Goal: Information Seeking & Learning: Learn about a topic

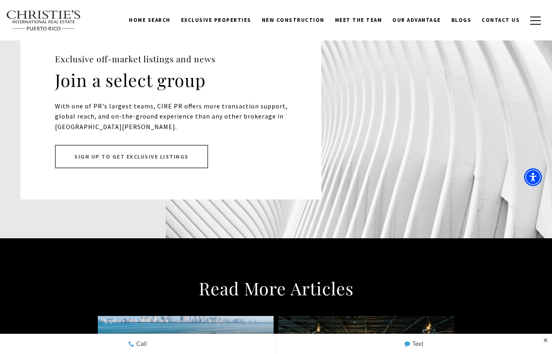
scroll to position [5678, 0]
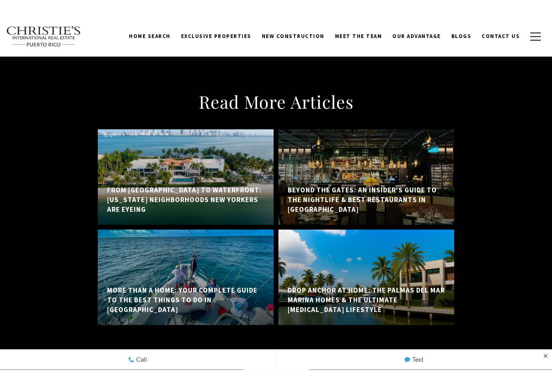
scroll to position [5847, 0]
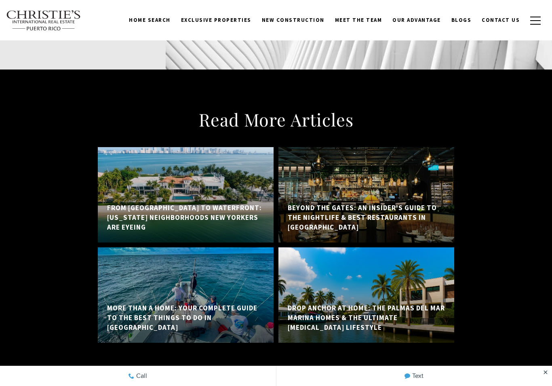
click at [283, 353] on link "View All" at bounding box center [276, 381] width 66 height 23
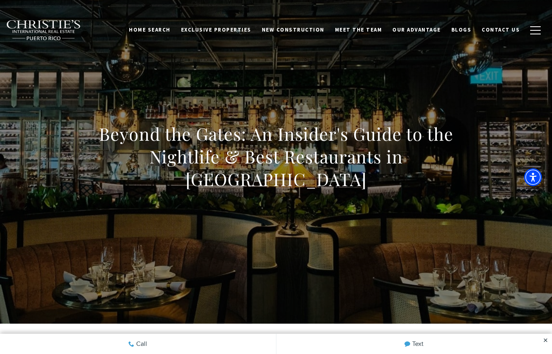
click at [470, 147] on div "Beyond the Gates: An Insider's Guide to the Nightlife & Best Restaurants in Pal…" at bounding box center [276, 161] width 552 height 243
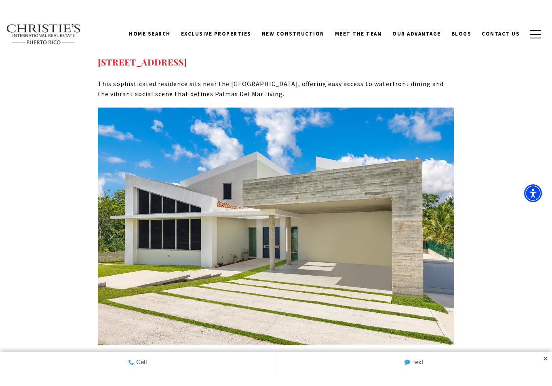
scroll to position [5118, 0]
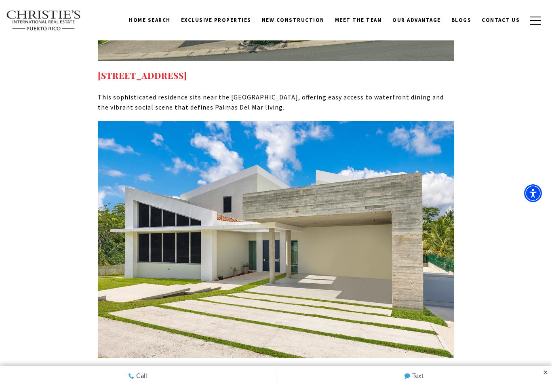
click at [350, 189] on img at bounding box center [276, 240] width 357 height 238
click at [278, 201] on img at bounding box center [276, 240] width 357 height 238
click at [279, 179] on img at bounding box center [276, 240] width 357 height 238
click at [270, 177] on img at bounding box center [276, 240] width 357 height 238
click at [187, 353] on strong "13 SURFSIDE RD HUMACAO PR, 00791" at bounding box center [142, 372] width 89 height 11
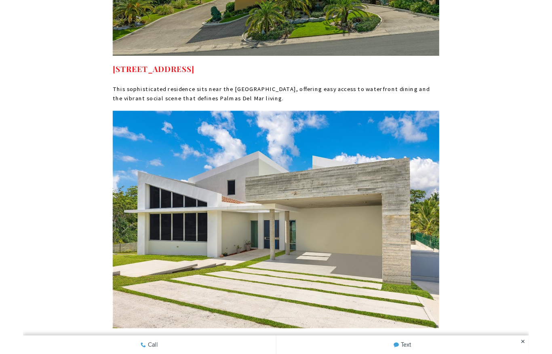
scroll to position [5150, 0]
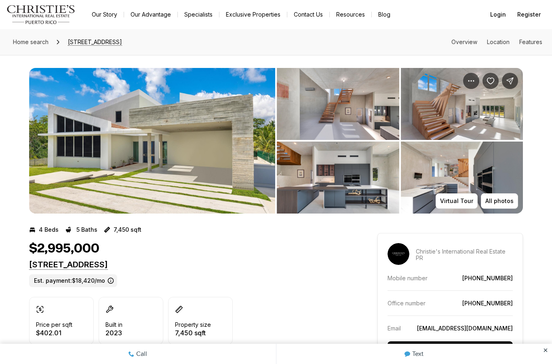
click at [194, 139] on img "View image gallery" at bounding box center [152, 141] width 246 height 146
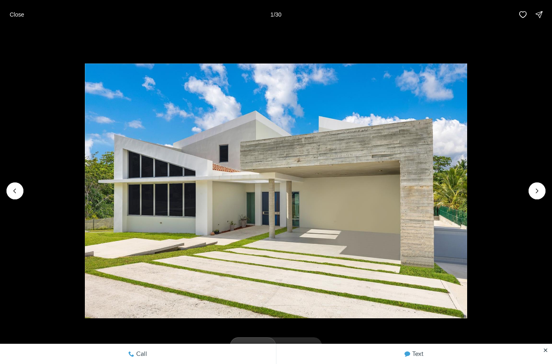
click at [536, 191] on icon "Next slide" at bounding box center [537, 191] width 8 height 8
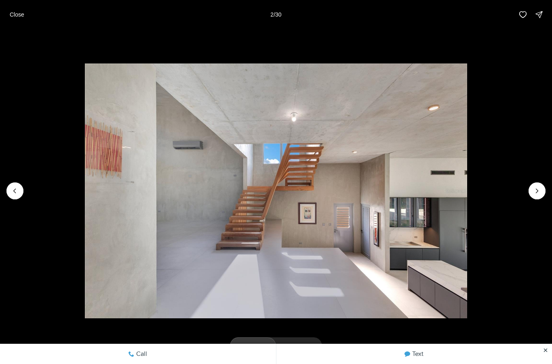
click at [530, 193] on button "Next slide" at bounding box center [537, 190] width 17 height 17
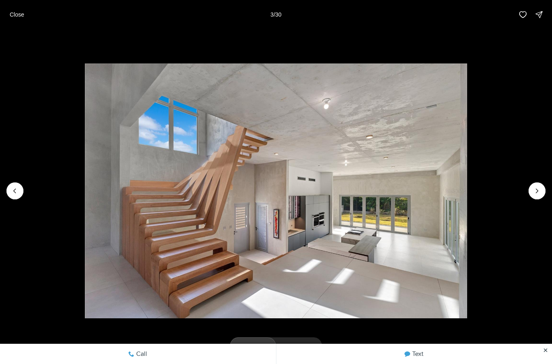
click at [536, 192] on icon "Next slide" at bounding box center [537, 191] width 8 height 8
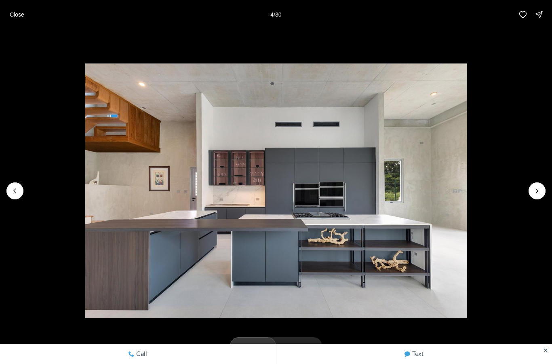
click at [534, 197] on button "Next slide" at bounding box center [537, 190] width 17 height 17
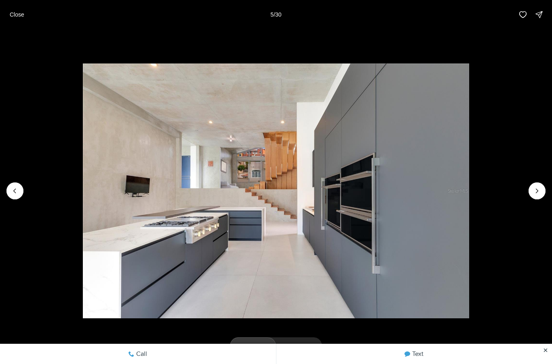
click at [469, 204] on img "5 of 30" at bounding box center [276, 190] width 386 height 255
click at [538, 192] on icon "Next slide" at bounding box center [537, 191] width 8 height 8
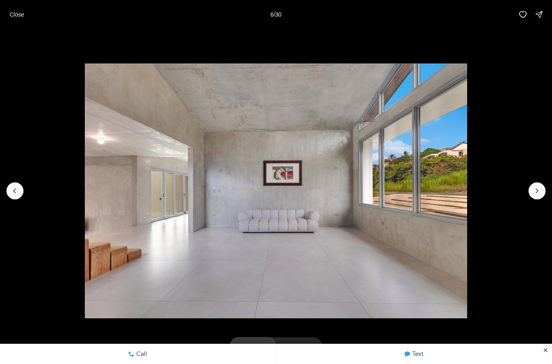
click at [538, 194] on icon "Next slide" at bounding box center [537, 191] width 8 height 8
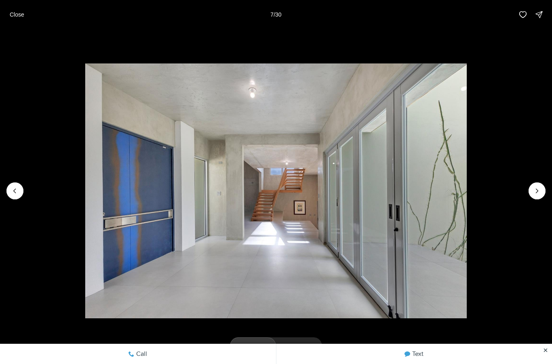
click at [467, 198] on img "7 of 30" at bounding box center [276, 190] width 382 height 255
click at [467, 200] on img "7 of 30" at bounding box center [276, 190] width 382 height 255
click at [541, 190] on icon "Next slide" at bounding box center [537, 191] width 8 height 8
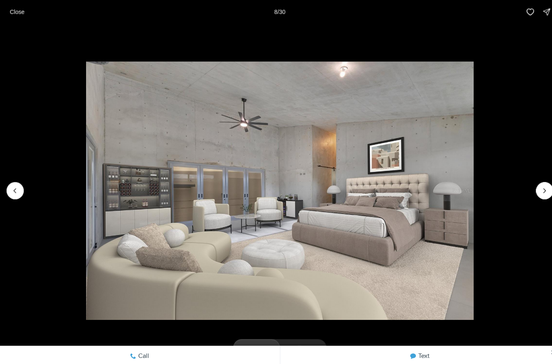
click at [438, 194] on img "8 of 30" at bounding box center [276, 190] width 382 height 255
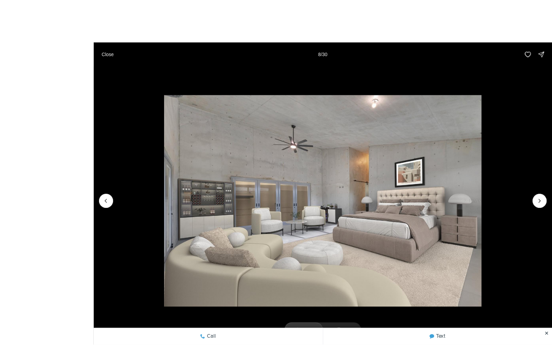
scroll to position [3, 0]
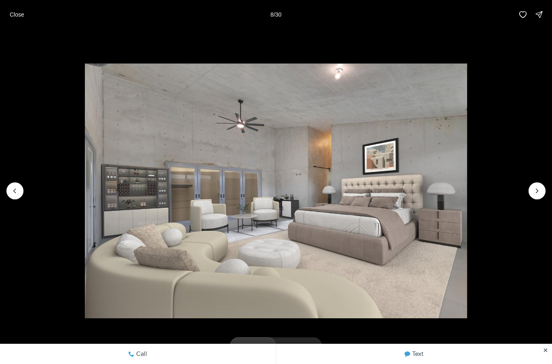
click at [536, 187] on icon "Next slide" at bounding box center [537, 191] width 8 height 8
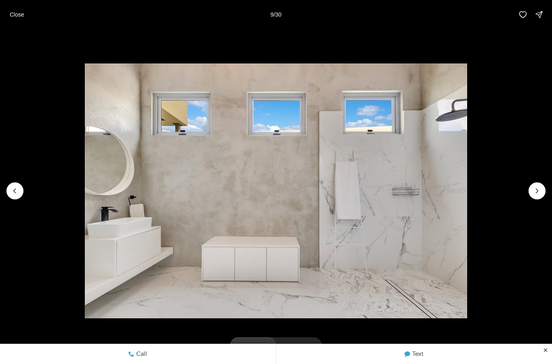
click at [541, 190] on icon "Next slide" at bounding box center [537, 191] width 8 height 8
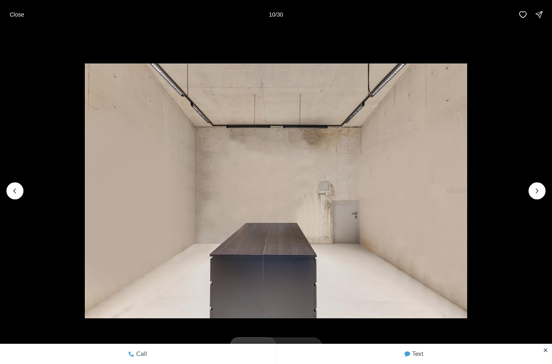
click at [540, 194] on icon "Next slide" at bounding box center [537, 191] width 8 height 8
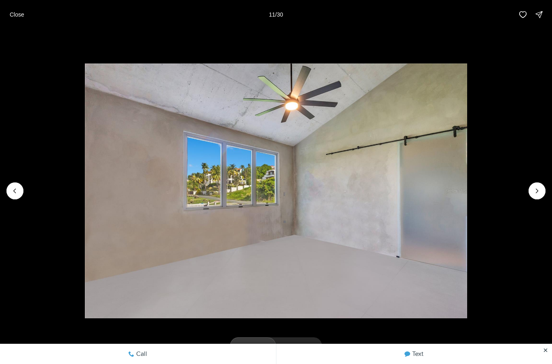
click at [538, 194] on icon "Next slide" at bounding box center [537, 191] width 8 height 8
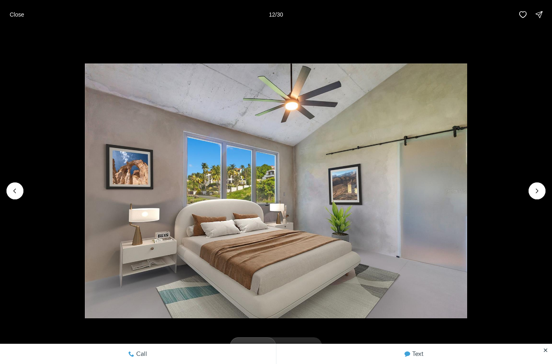
click at [467, 201] on img "12 of 30" at bounding box center [276, 190] width 382 height 255
click at [540, 188] on icon "Next slide" at bounding box center [537, 191] width 8 height 8
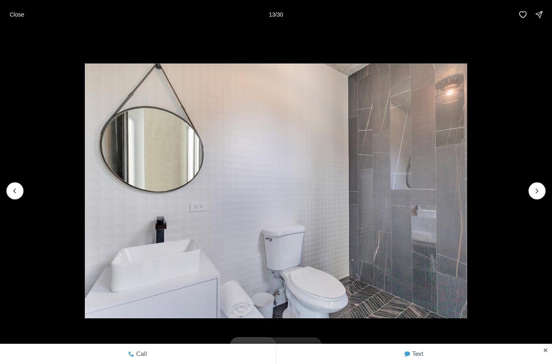
click at [540, 194] on icon "Next slide" at bounding box center [537, 191] width 8 height 8
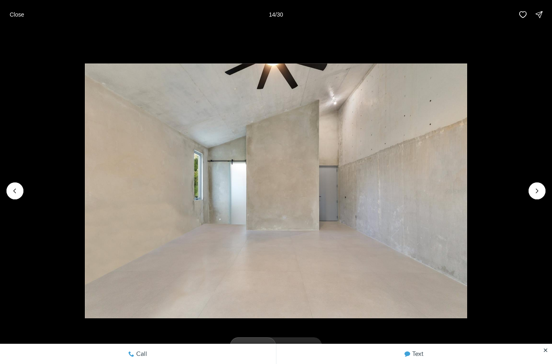
click at [540, 194] on icon "Next slide" at bounding box center [537, 191] width 8 height 8
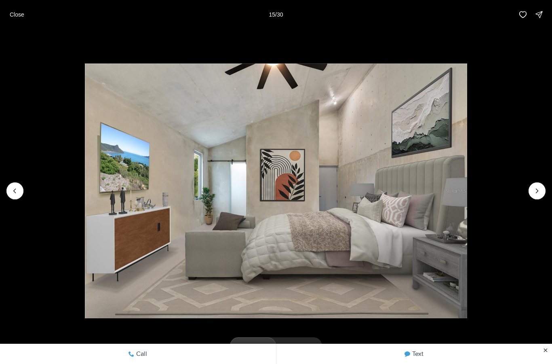
click at [536, 194] on icon "Next slide" at bounding box center [537, 191] width 8 height 8
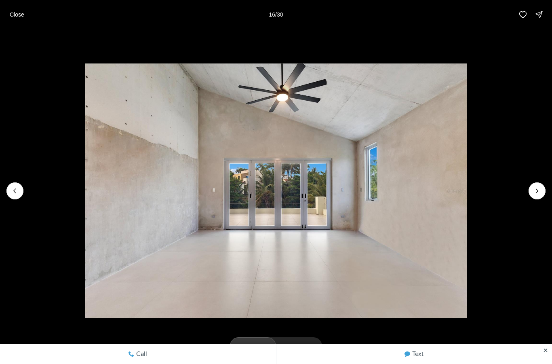
click at [540, 188] on icon "Next slide" at bounding box center [537, 191] width 8 height 8
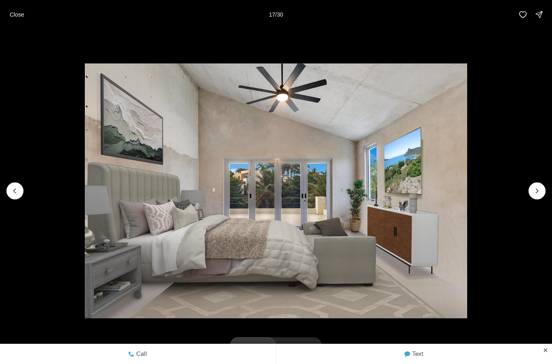
click at [541, 192] on icon "Next slide" at bounding box center [537, 191] width 8 height 8
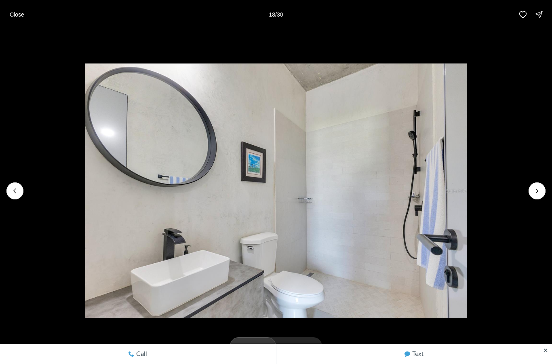
click at [541, 193] on icon "Next slide" at bounding box center [537, 191] width 8 height 8
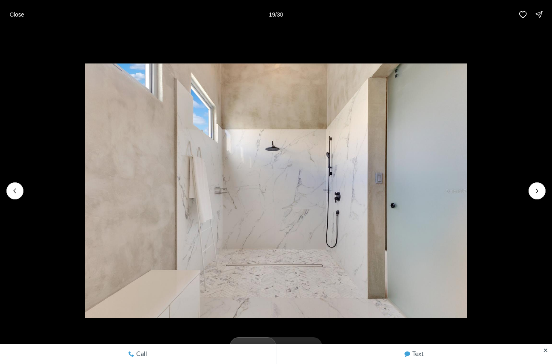
click at [538, 194] on icon "Next slide" at bounding box center [537, 191] width 8 height 8
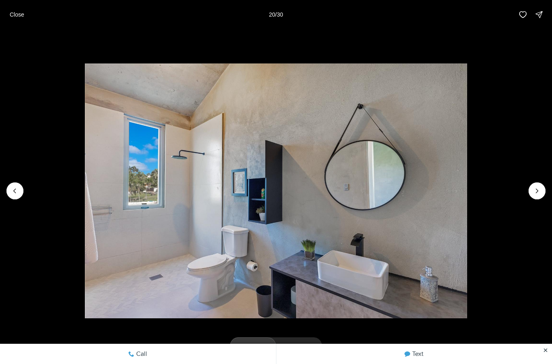
click at [537, 194] on icon "Next slide" at bounding box center [537, 191] width 8 height 8
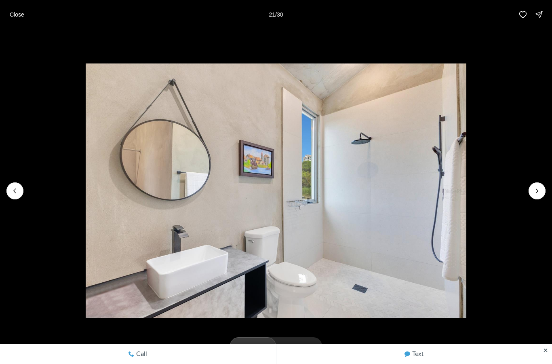
click at [538, 193] on icon "Next slide" at bounding box center [537, 191] width 8 height 8
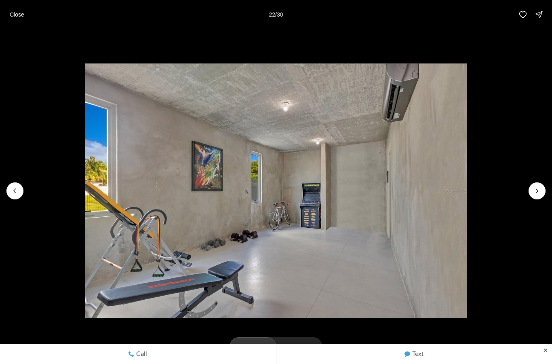
click at [540, 194] on icon "Next slide" at bounding box center [537, 191] width 8 height 8
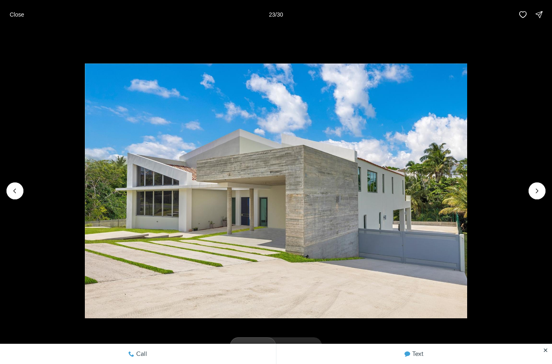
click at [35, 19] on div "Close 23 / 30" at bounding box center [276, 14] width 552 height 29
click at [26, 11] on button "Close" at bounding box center [17, 14] width 24 height 16
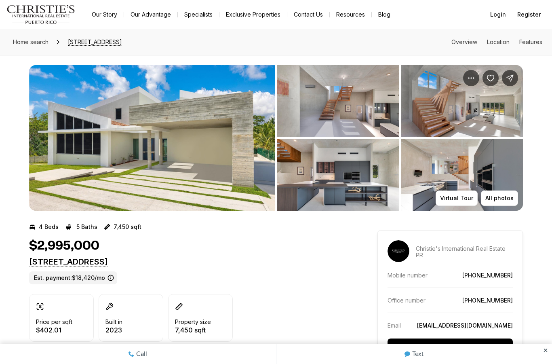
click at [34, 40] on span "Home search" at bounding box center [31, 41] width 36 height 7
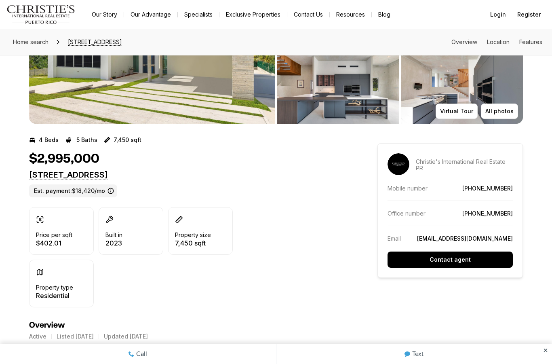
scroll to position [89, 0]
click at [32, 43] on span "Home search" at bounding box center [31, 41] width 36 height 7
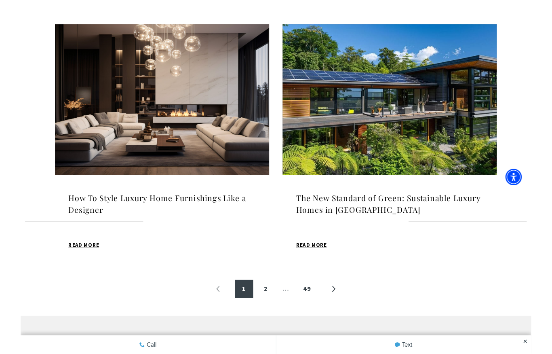
scroll to position [864, 0]
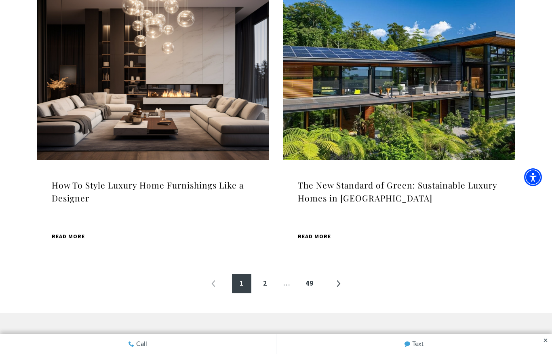
click at [434, 83] on img at bounding box center [399, 79] width 232 height 163
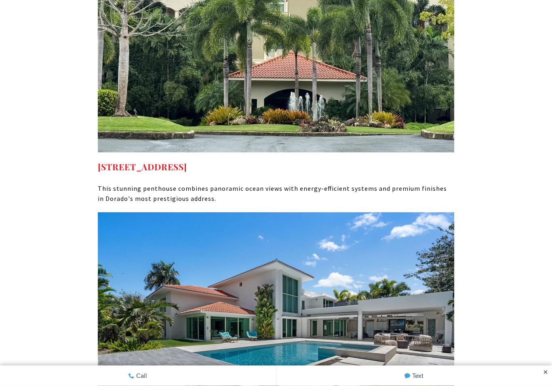
scroll to position [3992, 0]
click at [187, 161] on strong "500 Plantation Dr #PH-3403 Dorado PR, 00646" at bounding box center [142, 166] width 89 height 11
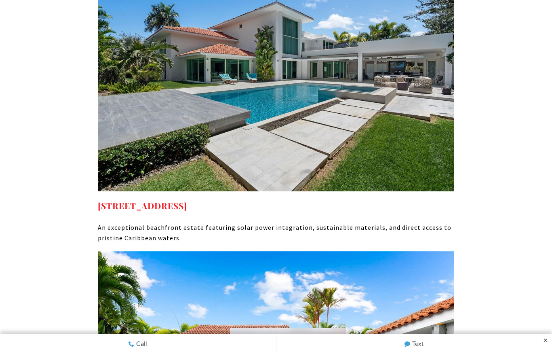
scroll to position [4246, 0]
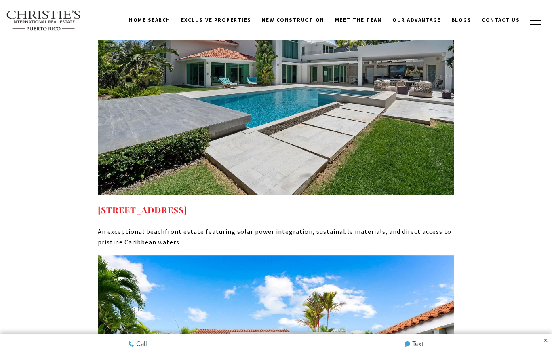
click at [187, 204] on strong "336 Dorado Beach East Dorado, PR, 00646" at bounding box center [142, 209] width 89 height 11
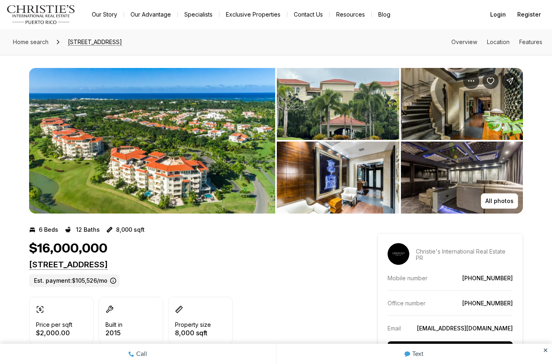
click at [235, 167] on img "View image gallery" at bounding box center [152, 141] width 246 height 146
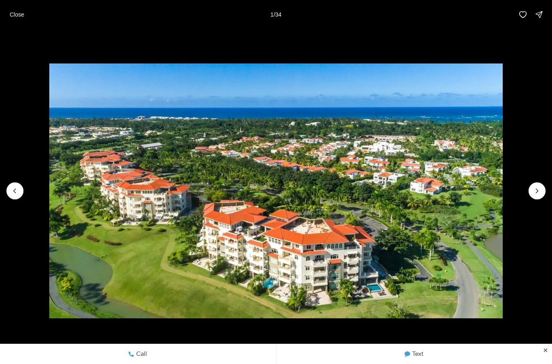
click at [533, 190] on icon "Next slide" at bounding box center [537, 191] width 8 height 8
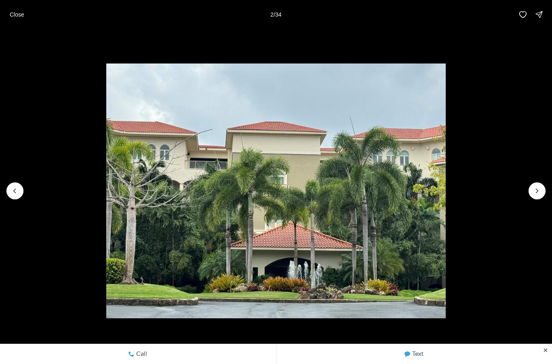
click at [534, 193] on icon "Next slide" at bounding box center [537, 191] width 8 height 8
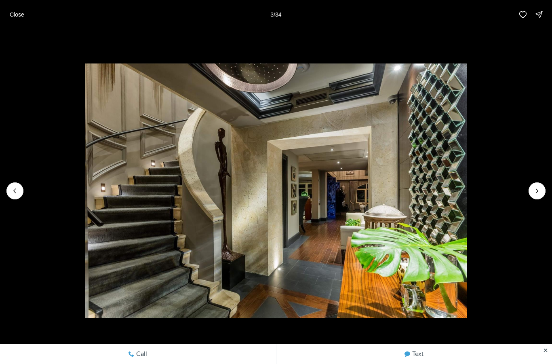
click at [537, 190] on icon "Next slide" at bounding box center [537, 191] width 8 height 8
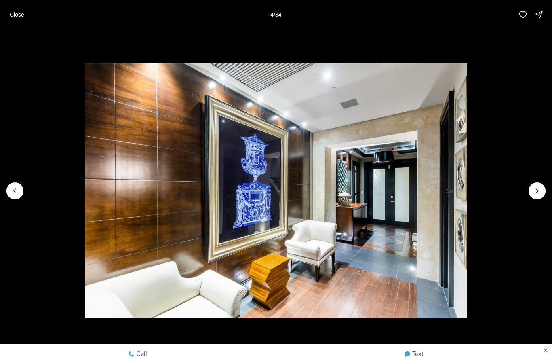
click at [538, 192] on icon "Next slide" at bounding box center [537, 191] width 8 height 8
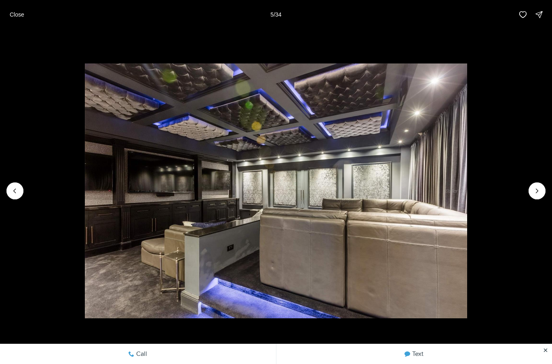
click at [538, 193] on icon "Next slide" at bounding box center [537, 191] width 8 height 8
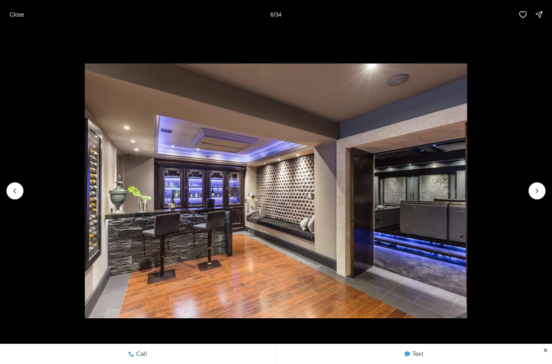
click at [539, 192] on icon "Next slide" at bounding box center [537, 191] width 8 height 8
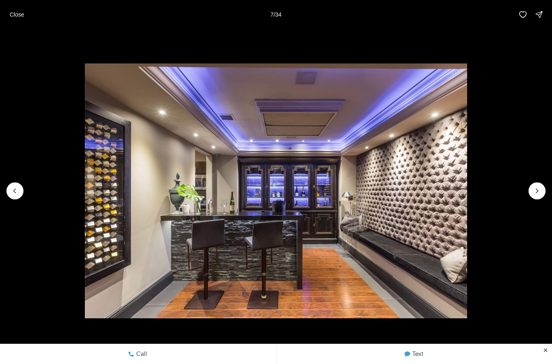
click at [539, 192] on icon "Next slide" at bounding box center [537, 191] width 8 height 8
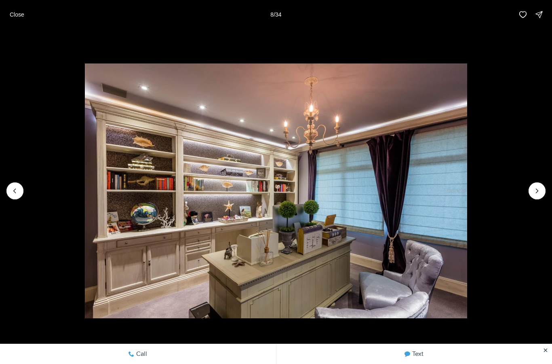
click at [537, 194] on icon "Next slide" at bounding box center [537, 191] width 8 height 8
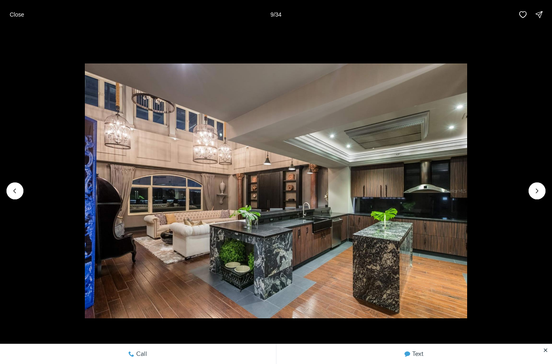
click at [540, 194] on icon "Next slide" at bounding box center [537, 191] width 8 height 8
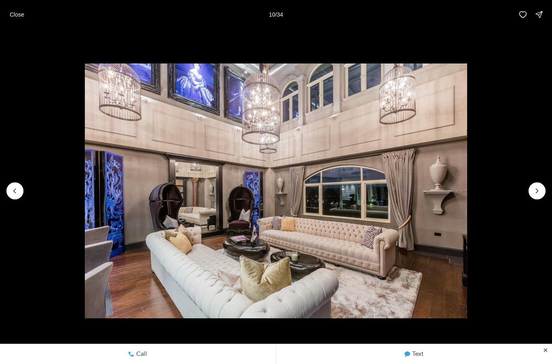
click at [541, 193] on icon "Next slide" at bounding box center [537, 191] width 8 height 8
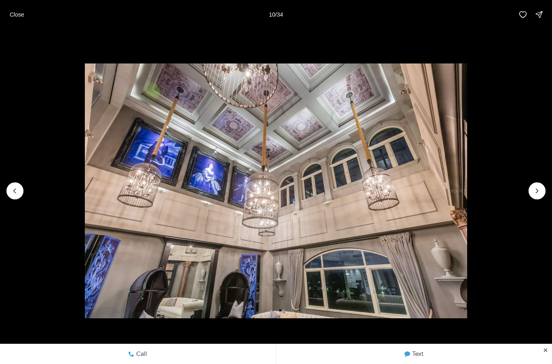
click at [541, 193] on icon "Next slide" at bounding box center [537, 191] width 8 height 8
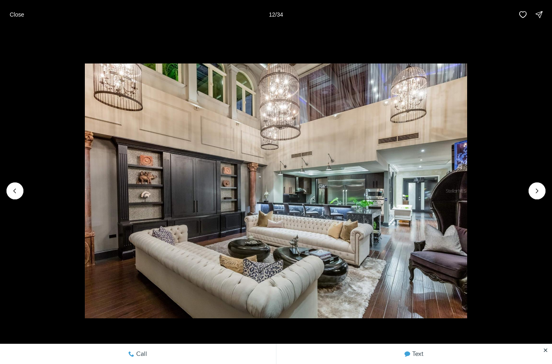
click at [540, 189] on icon "Next slide" at bounding box center [537, 191] width 8 height 8
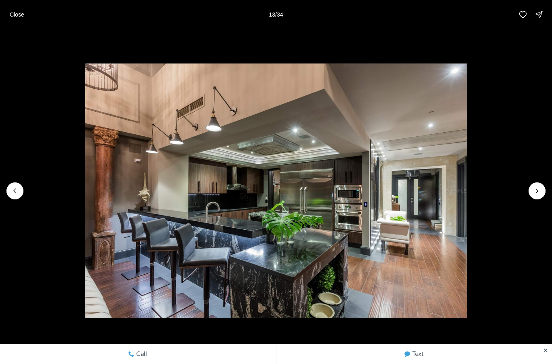
click at [541, 192] on icon "Next slide" at bounding box center [537, 191] width 8 height 8
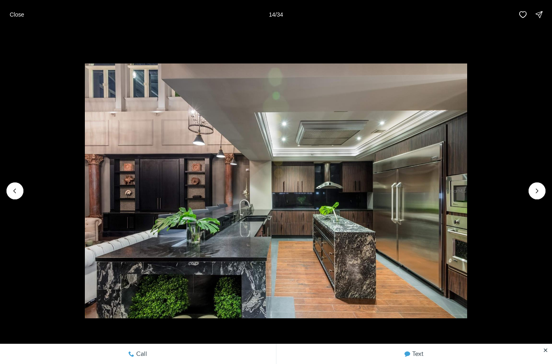
click at [541, 194] on icon "Next slide" at bounding box center [537, 191] width 8 height 8
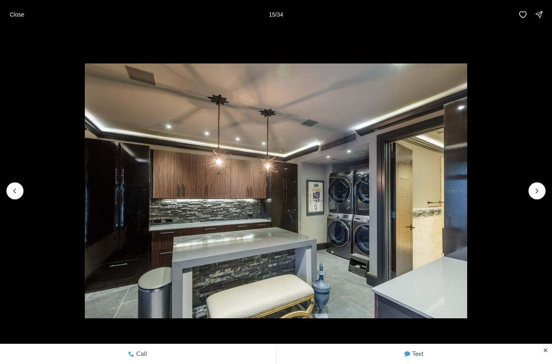
click at [467, 187] on img "15 of 34" at bounding box center [276, 190] width 382 height 255
click at [467, 189] on img "15 of 34" at bounding box center [276, 190] width 382 height 255
click at [544, 188] on button "Next slide" at bounding box center [537, 190] width 17 height 17
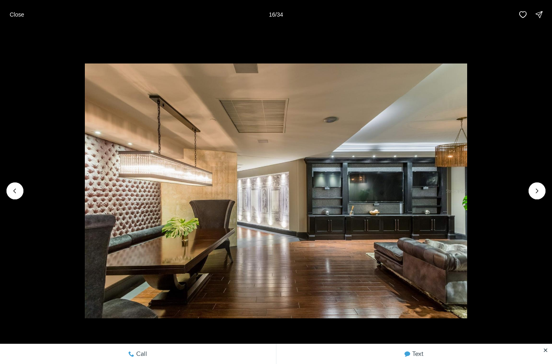
click at [540, 190] on icon "Next slide" at bounding box center [537, 191] width 8 height 8
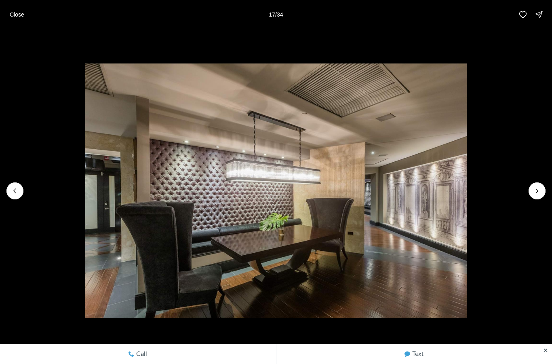
click at [540, 189] on icon "Next slide" at bounding box center [537, 191] width 8 height 8
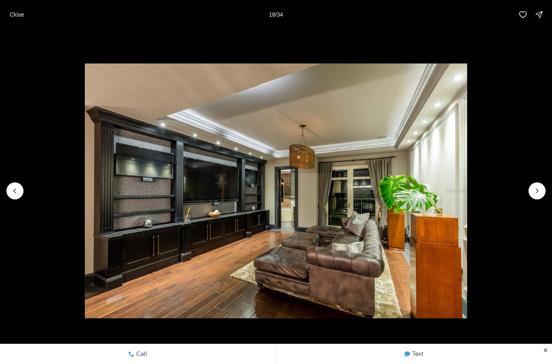
click at [467, 195] on img "18 of 34" at bounding box center [276, 190] width 382 height 255
click at [467, 196] on img "18 of 34" at bounding box center [276, 190] width 382 height 255
click at [545, 193] on button "Next slide" at bounding box center [537, 190] width 17 height 17
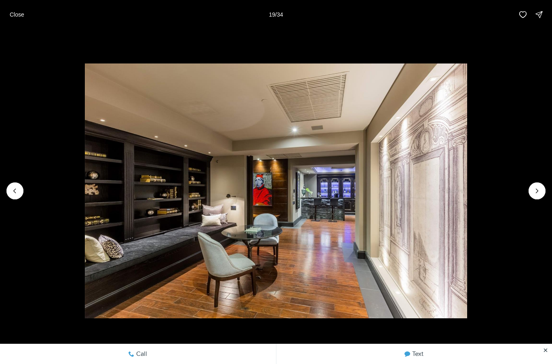
click at [467, 193] on img "19 of 34" at bounding box center [276, 190] width 382 height 255
click at [467, 195] on img "19 of 34" at bounding box center [276, 190] width 382 height 255
click at [540, 193] on icon "Next slide" at bounding box center [537, 191] width 8 height 8
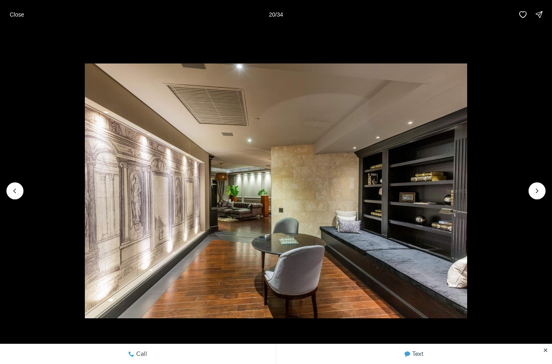
click at [467, 197] on img "20 of 34" at bounding box center [276, 190] width 382 height 255
click at [467, 196] on img "20 of 34" at bounding box center [276, 190] width 382 height 255
click at [541, 189] on icon "Next slide" at bounding box center [537, 191] width 8 height 8
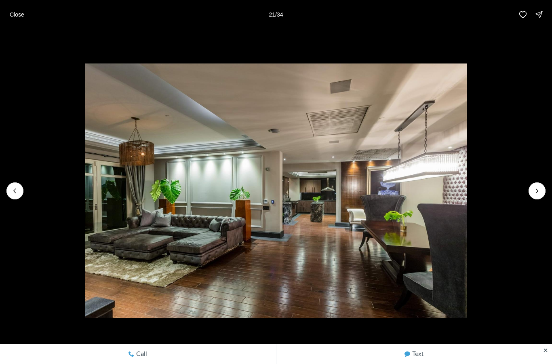
click at [467, 194] on img "21 of 34" at bounding box center [276, 190] width 382 height 255
click at [467, 190] on img "21 of 34" at bounding box center [276, 190] width 382 height 255
click at [540, 191] on icon "Next slide" at bounding box center [537, 191] width 8 height 8
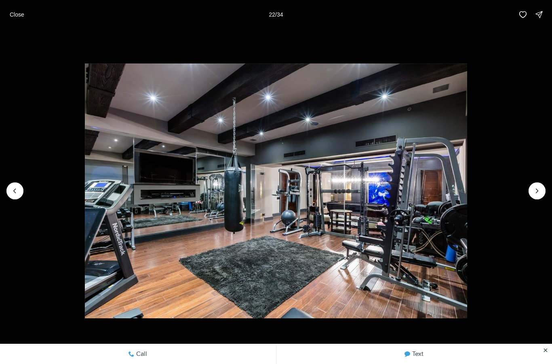
click at [540, 194] on icon "Next slide" at bounding box center [537, 191] width 8 height 8
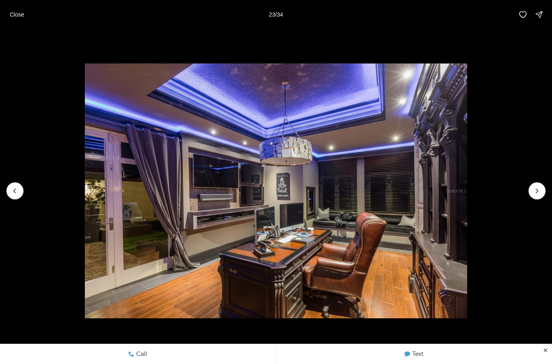
click at [467, 198] on img "23 of 34" at bounding box center [276, 190] width 382 height 255
click at [544, 190] on button "Next slide" at bounding box center [537, 190] width 17 height 17
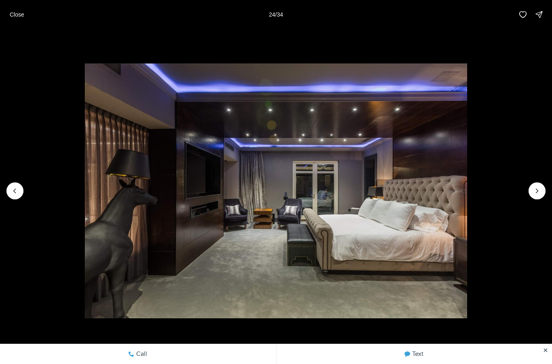
click at [545, 192] on button "Next slide" at bounding box center [537, 190] width 17 height 17
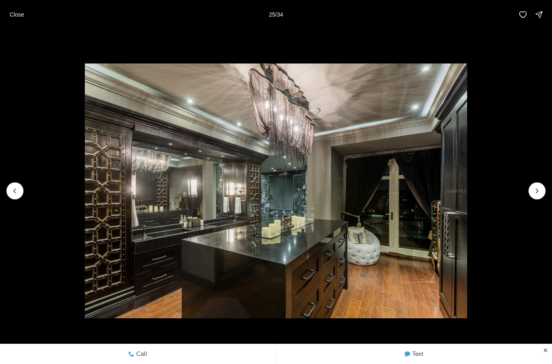
click at [467, 192] on img "25 of 34" at bounding box center [276, 190] width 382 height 255
click at [541, 193] on icon "Next slide" at bounding box center [537, 191] width 8 height 8
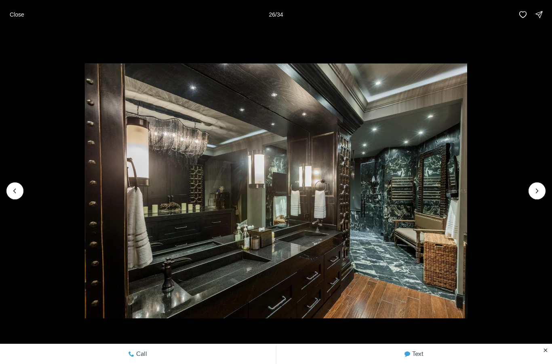
click at [467, 195] on img "26 of 34" at bounding box center [276, 190] width 382 height 255
click at [467, 194] on img "26 of 34" at bounding box center [276, 190] width 382 height 255
click at [534, 194] on icon "Next slide" at bounding box center [537, 191] width 8 height 8
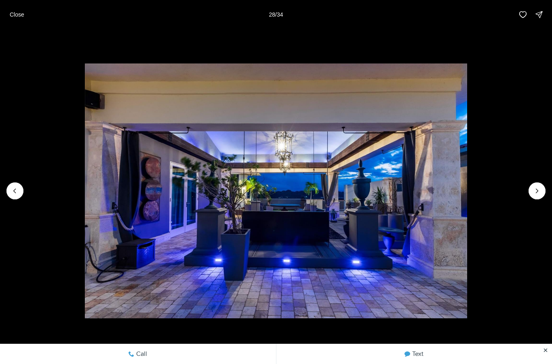
click at [541, 184] on button "Next slide" at bounding box center [537, 190] width 17 height 17
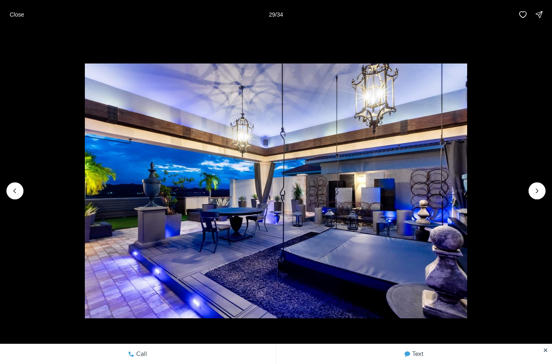
click at [536, 189] on icon "Next slide" at bounding box center [537, 191] width 8 height 8
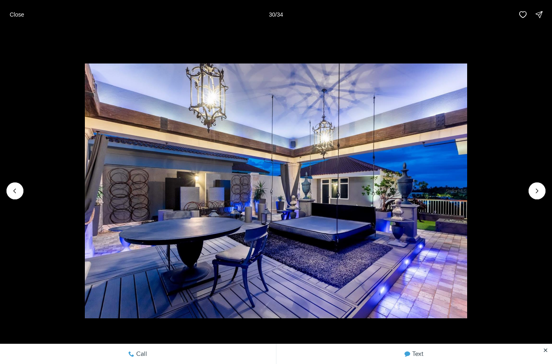
click at [541, 191] on icon "Next slide" at bounding box center [537, 191] width 8 height 8
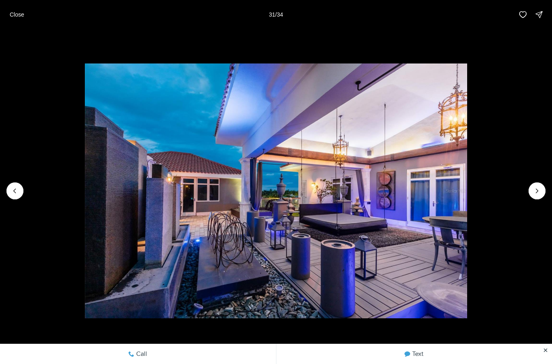
click at [541, 194] on icon "Next slide" at bounding box center [537, 191] width 8 height 8
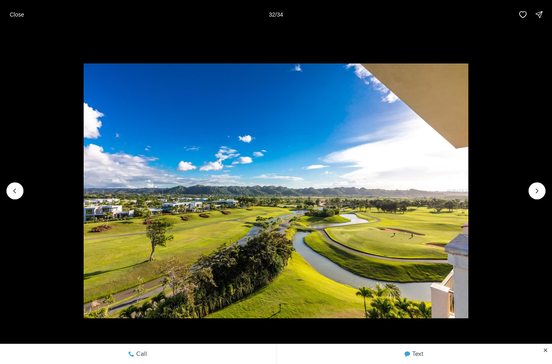
click at [539, 194] on icon "Next slide" at bounding box center [537, 191] width 8 height 8
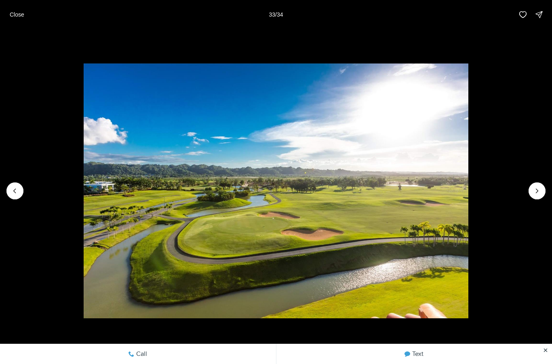
click at [538, 194] on icon "Next slide" at bounding box center [537, 191] width 8 height 8
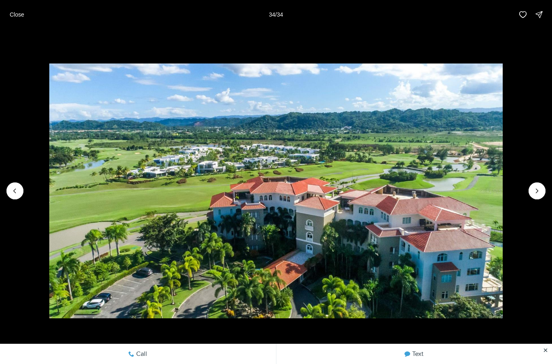
click at [541, 195] on div at bounding box center [537, 190] width 17 height 17
click at [541, 194] on div at bounding box center [537, 190] width 17 height 17
click at [542, 195] on div at bounding box center [537, 190] width 17 height 17
click at [20, 14] on p "Close" at bounding box center [17, 14] width 15 height 6
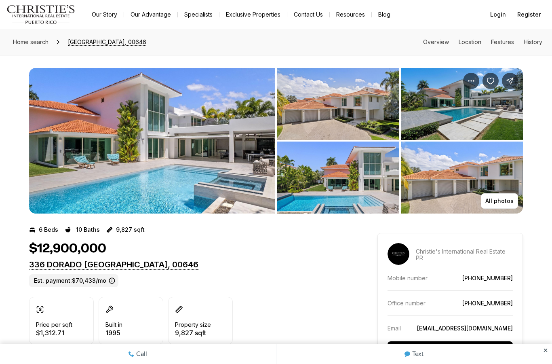
click at [204, 150] on img "View image gallery" at bounding box center [152, 141] width 246 height 146
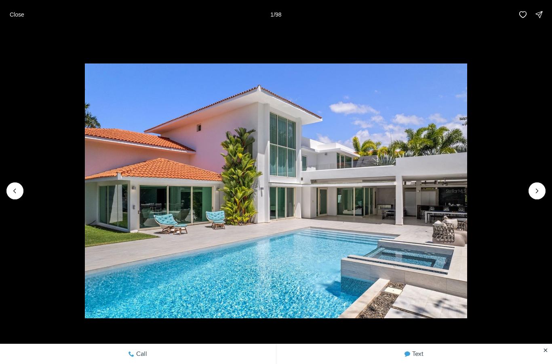
click at [541, 185] on button "Next slide" at bounding box center [537, 190] width 17 height 17
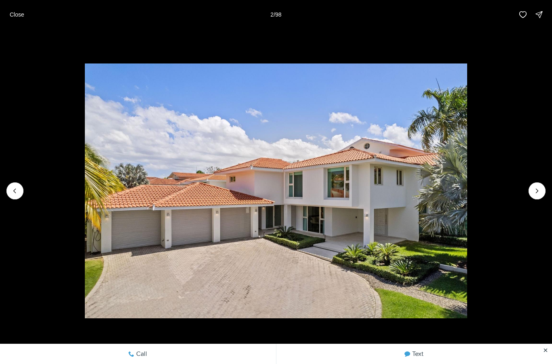
click at [541, 192] on icon "Next slide" at bounding box center [537, 191] width 8 height 8
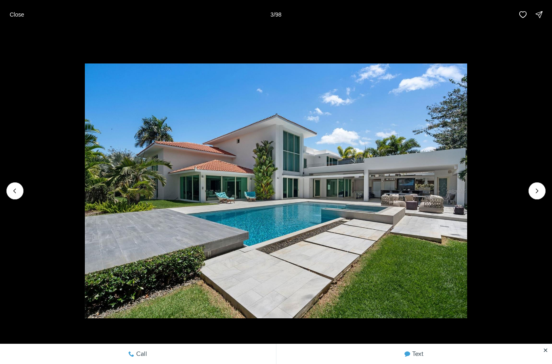
click at [540, 193] on icon "Next slide" at bounding box center [537, 191] width 8 height 8
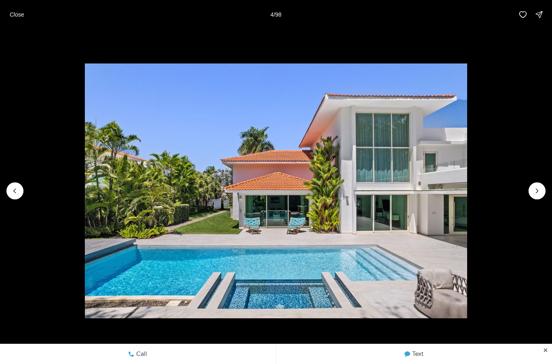
click at [542, 184] on button "Next slide" at bounding box center [537, 190] width 17 height 17
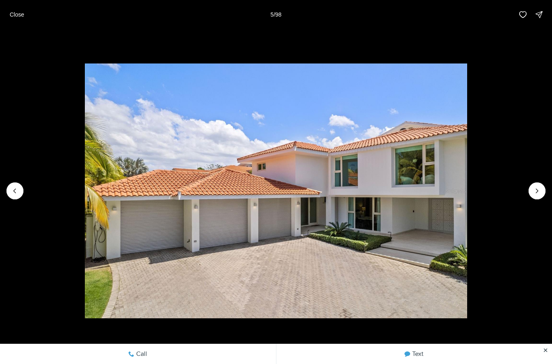
click at [540, 186] on button "Next slide" at bounding box center [537, 190] width 17 height 17
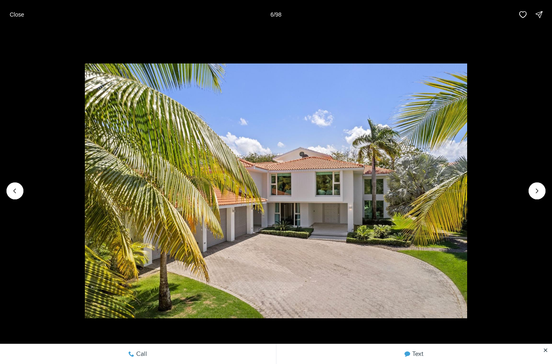
click at [536, 188] on icon "Next slide" at bounding box center [537, 191] width 8 height 8
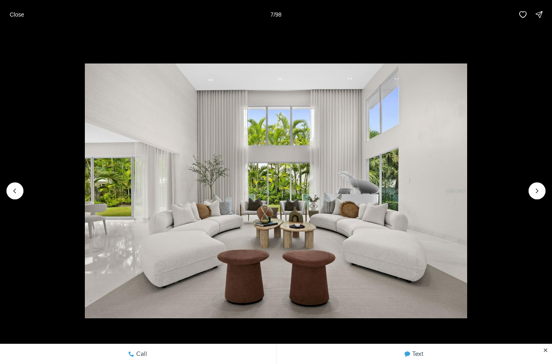
click at [541, 186] on button "Next slide" at bounding box center [537, 190] width 17 height 17
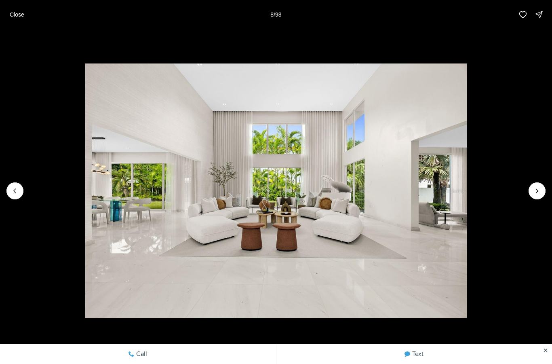
click at [541, 188] on icon "Next slide" at bounding box center [537, 191] width 8 height 8
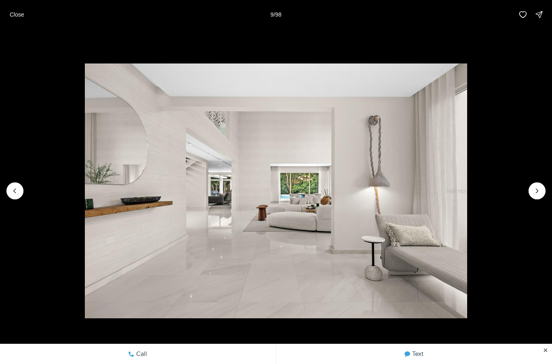
click at [540, 189] on icon "Next slide" at bounding box center [537, 191] width 8 height 8
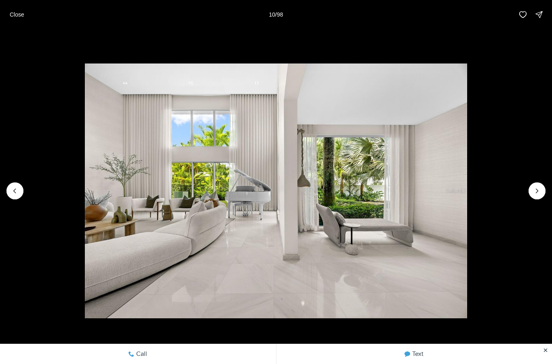
click at [539, 191] on icon "Next slide" at bounding box center [537, 191] width 8 height 8
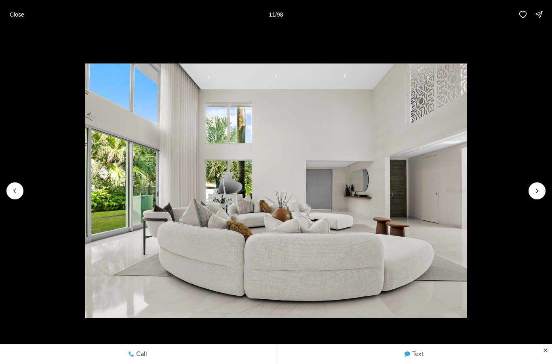
click at [540, 189] on icon "Next slide" at bounding box center [537, 191] width 8 height 8
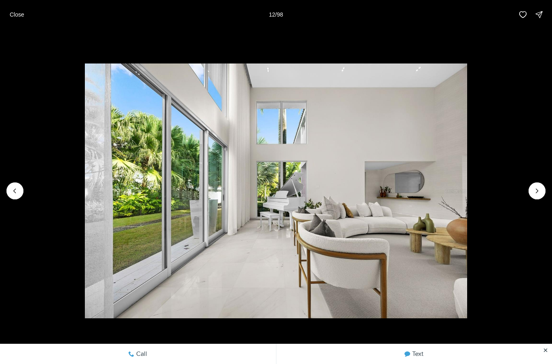
click at [541, 187] on icon "Next slide" at bounding box center [537, 191] width 8 height 8
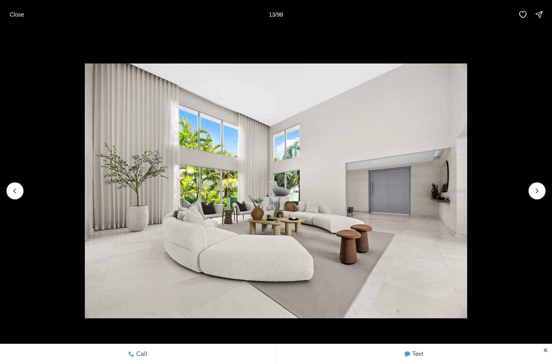
click at [540, 186] on button "Next slide" at bounding box center [537, 190] width 17 height 17
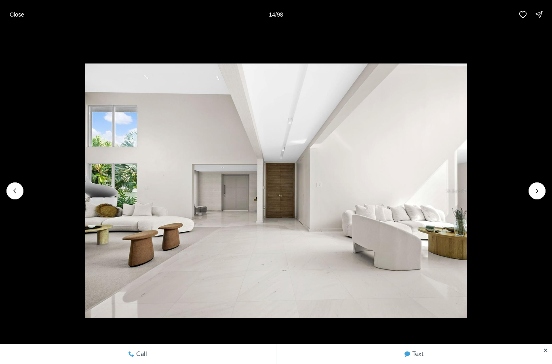
click at [538, 189] on icon "Next slide" at bounding box center [537, 191] width 8 height 8
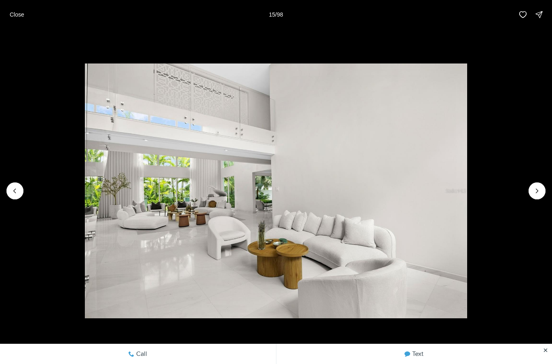
click at [541, 187] on icon "Next slide" at bounding box center [537, 191] width 8 height 8
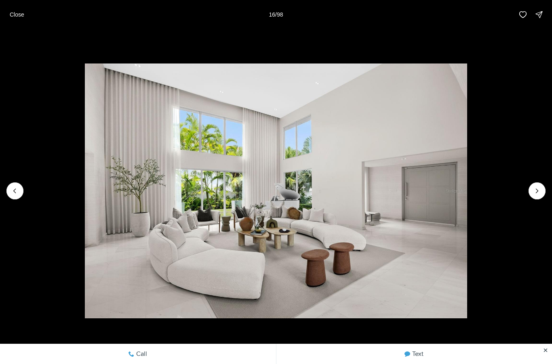
click at [538, 187] on icon "Next slide" at bounding box center [537, 191] width 8 height 8
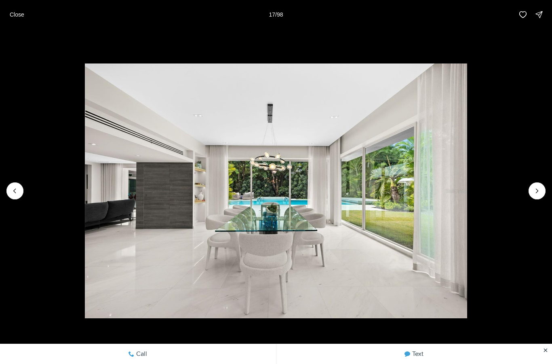
click at [538, 189] on icon "Next slide" at bounding box center [537, 191] width 8 height 8
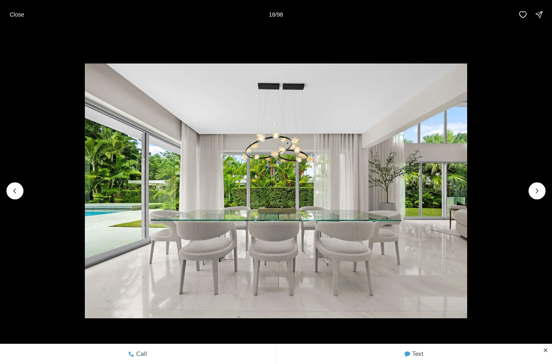
click at [539, 190] on icon "Next slide" at bounding box center [537, 191] width 8 height 8
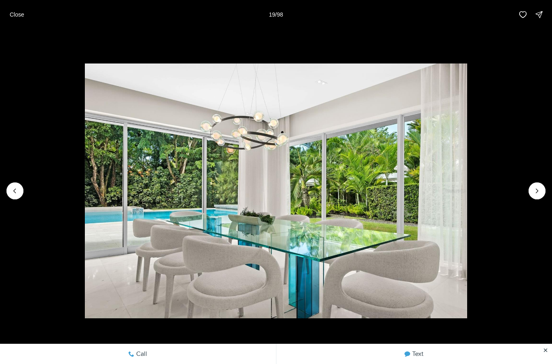
click at [540, 188] on icon "Next slide" at bounding box center [537, 191] width 8 height 8
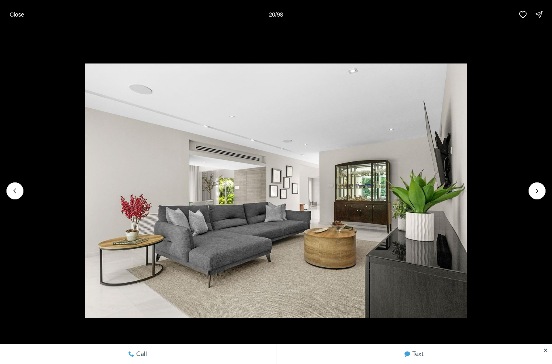
click at [539, 187] on icon "Next slide" at bounding box center [537, 191] width 8 height 8
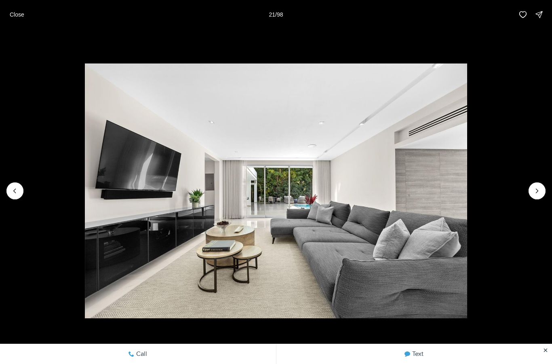
click at [539, 191] on icon "Next slide" at bounding box center [537, 191] width 8 height 8
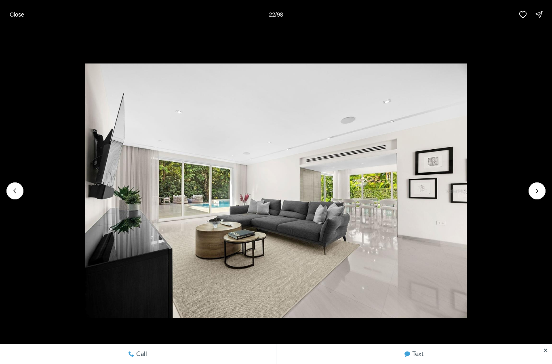
click at [540, 188] on icon "Next slide" at bounding box center [537, 191] width 8 height 8
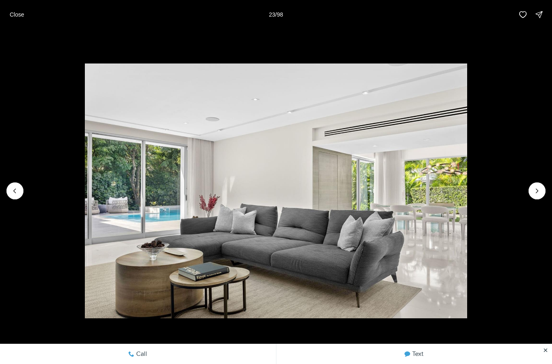
click at [540, 189] on icon "Next slide" at bounding box center [537, 191] width 8 height 8
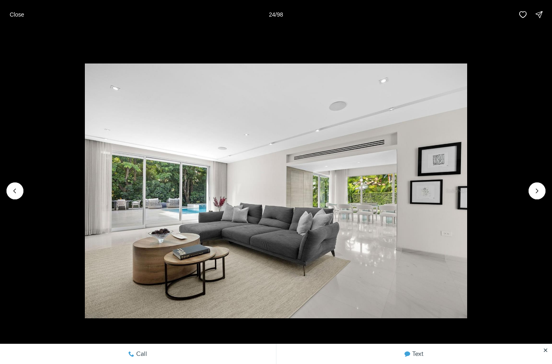
click at [540, 190] on icon "Next slide" at bounding box center [537, 191] width 8 height 8
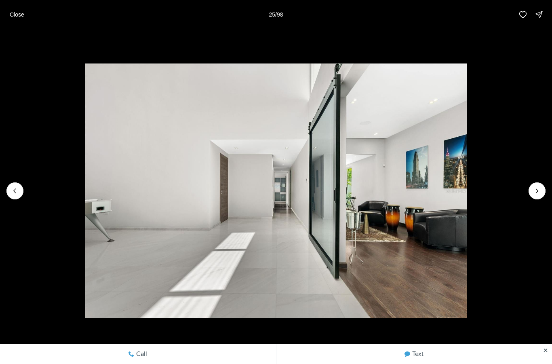
click at [539, 191] on icon "Next slide" at bounding box center [537, 191] width 8 height 8
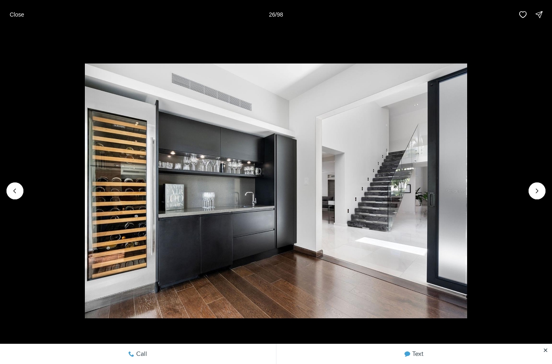
click at [539, 189] on icon "Next slide" at bounding box center [537, 191] width 8 height 8
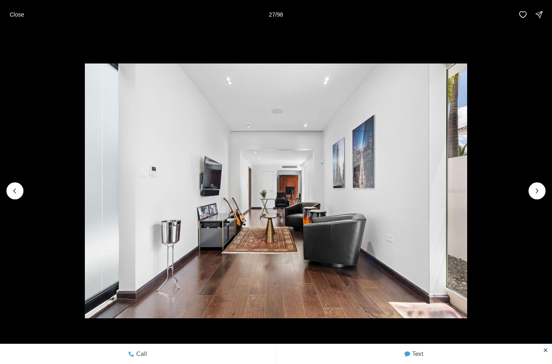
click at [540, 189] on icon "Next slide" at bounding box center [537, 191] width 8 height 8
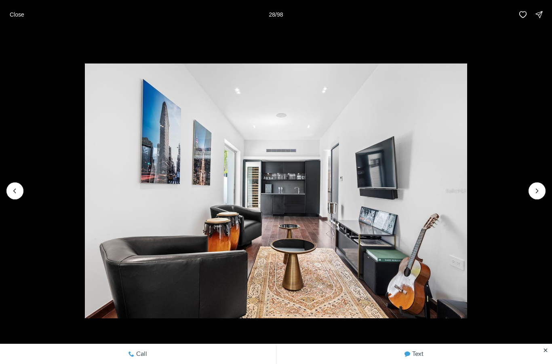
click at [538, 184] on button "Next slide" at bounding box center [537, 190] width 17 height 17
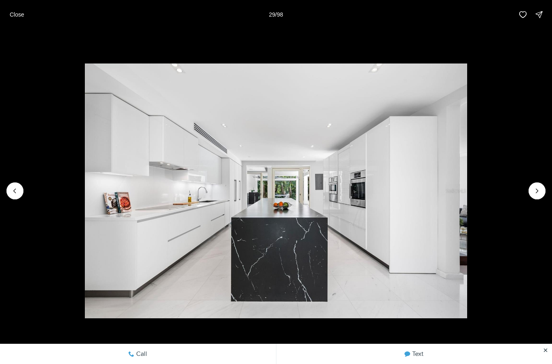
click at [536, 185] on button "Next slide" at bounding box center [537, 190] width 17 height 17
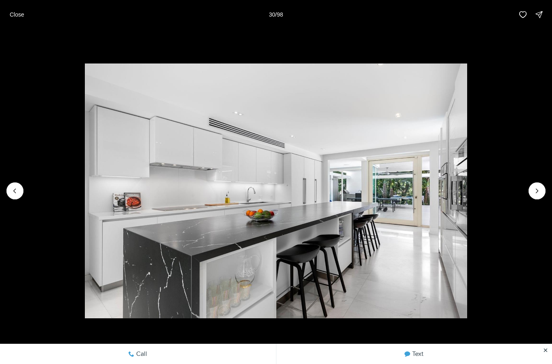
click at [536, 188] on icon "Next slide" at bounding box center [537, 191] width 8 height 8
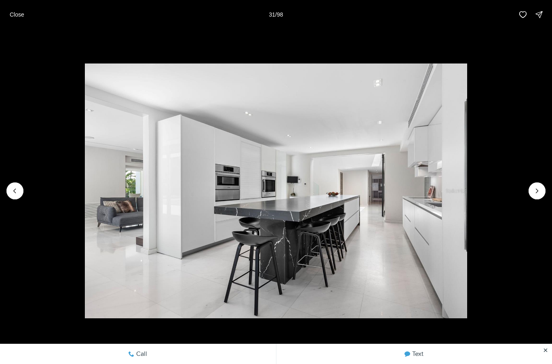
click at [537, 187] on icon "Next slide" at bounding box center [537, 191] width 8 height 8
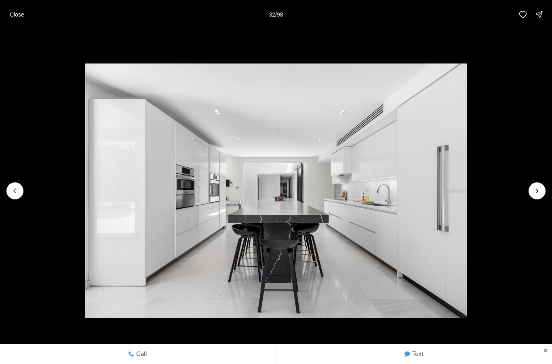
click at [537, 188] on icon "Next slide" at bounding box center [537, 191] width 8 height 8
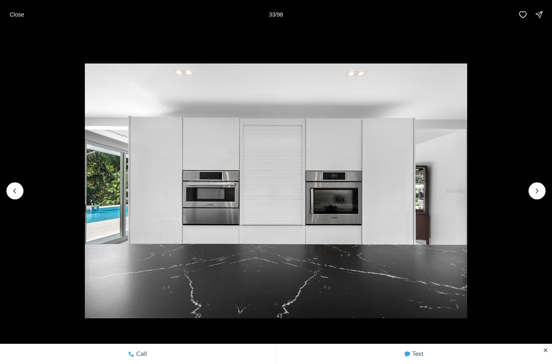
click at [537, 188] on icon "Next slide" at bounding box center [537, 191] width 8 height 8
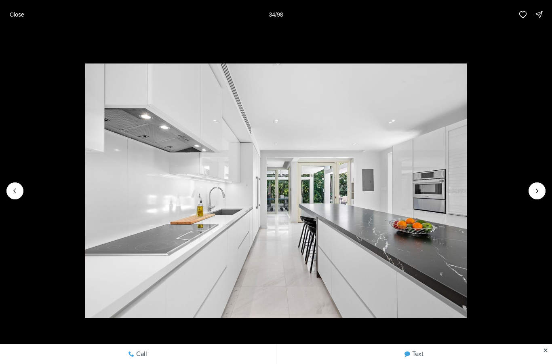
click at [536, 187] on icon "Next slide" at bounding box center [537, 191] width 8 height 8
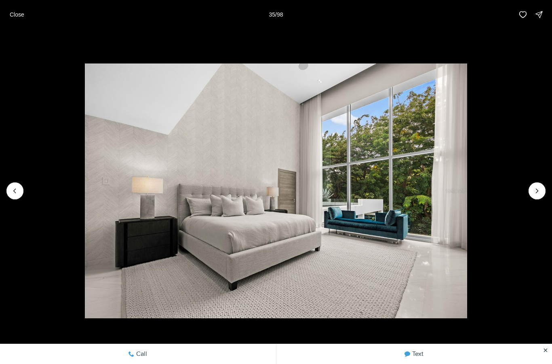
click at [534, 187] on icon "Next slide" at bounding box center [537, 191] width 8 height 8
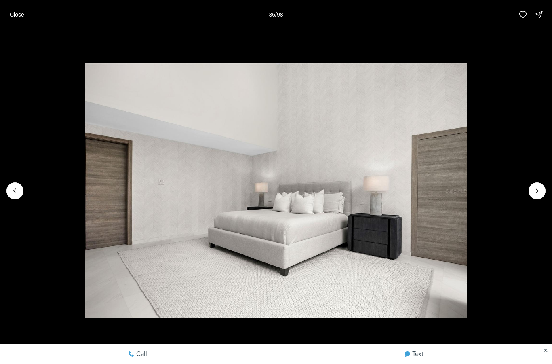
click at [534, 187] on icon "Next slide" at bounding box center [537, 191] width 8 height 8
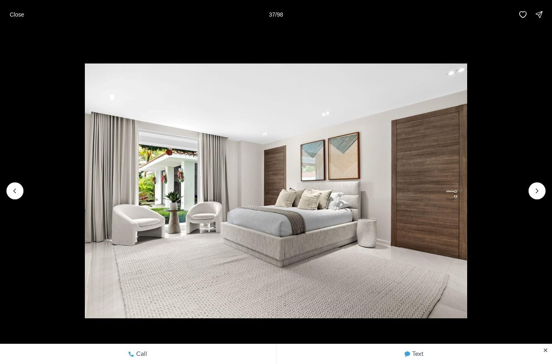
click at [534, 187] on icon "Next slide" at bounding box center [537, 191] width 8 height 8
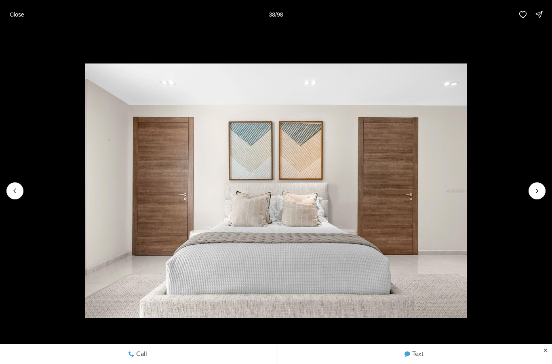
click at [534, 184] on button "Next slide" at bounding box center [537, 190] width 17 height 17
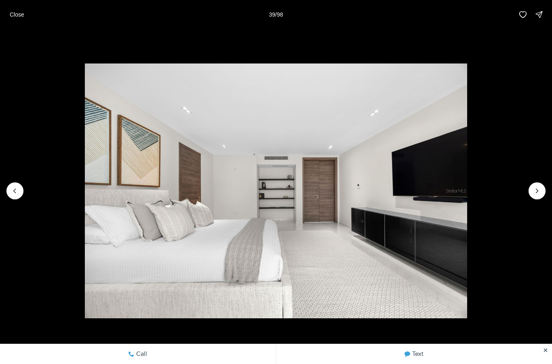
click at [534, 184] on button "Next slide" at bounding box center [537, 190] width 17 height 17
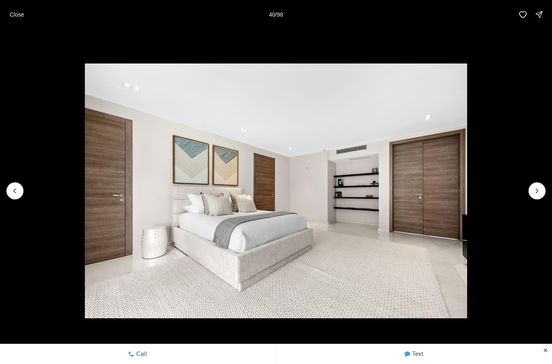
click at [467, 182] on img "40 of 98" at bounding box center [276, 190] width 382 height 255
click at [467, 183] on img "40 of 98" at bounding box center [276, 190] width 382 height 255
click at [541, 190] on icon "Next slide" at bounding box center [537, 191] width 8 height 8
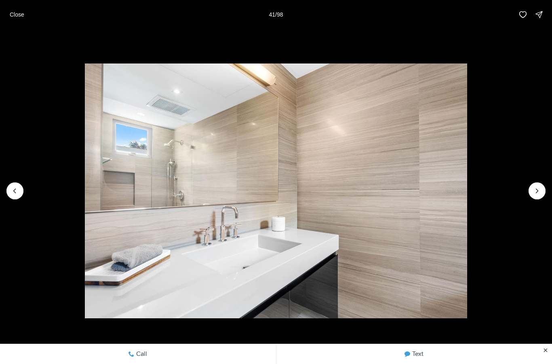
click at [542, 187] on button "Next slide" at bounding box center [537, 190] width 17 height 17
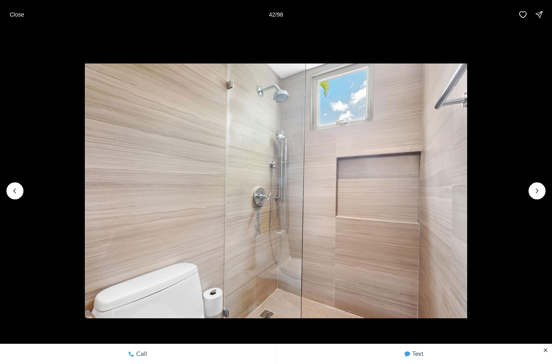
click at [541, 186] on button "Next slide" at bounding box center [537, 190] width 17 height 17
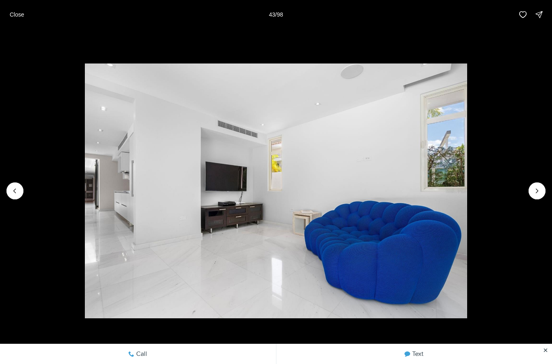
click at [542, 186] on button "Next slide" at bounding box center [537, 190] width 17 height 17
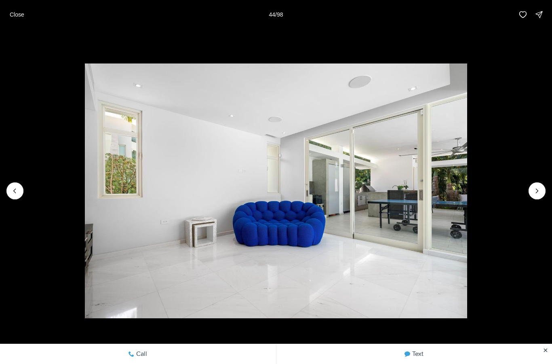
click at [542, 184] on button "Next slide" at bounding box center [537, 190] width 17 height 17
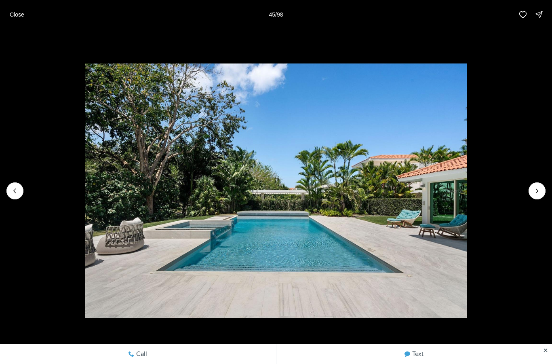
click at [542, 184] on button "Next slide" at bounding box center [537, 190] width 17 height 17
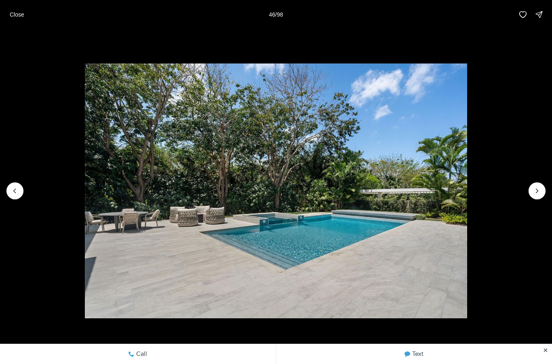
click at [467, 183] on img "46 of 98" at bounding box center [276, 190] width 382 height 255
click at [540, 188] on icon "Next slide" at bounding box center [537, 191] width 8 height 8
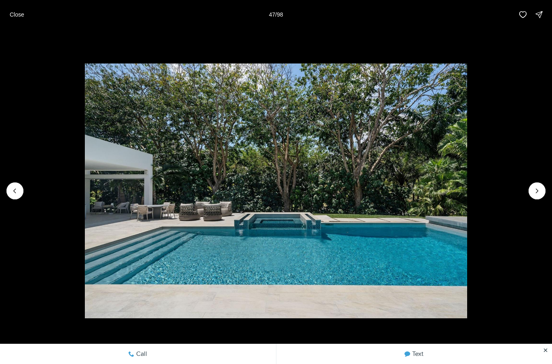
click at [540, 187] on icon "Next slide" at bounding box center [537, 191] width 8 height 8
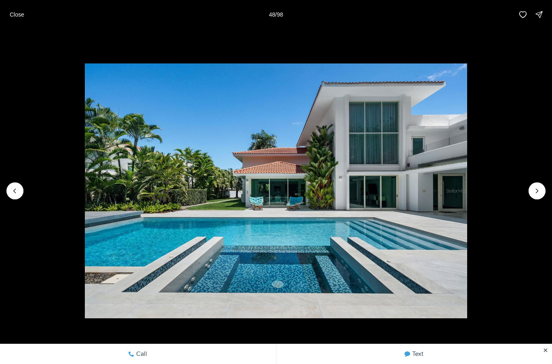
click at [541, 187] on icon "Next slide" at bounding box center [537, 191] width 8 height 8
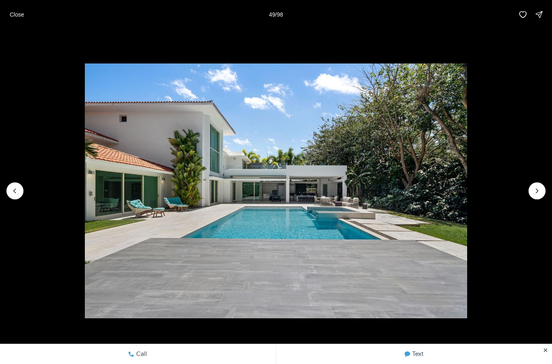
click at [543, 188] on button "Next slide" at bounding box center [537, 190] width 17 height 17
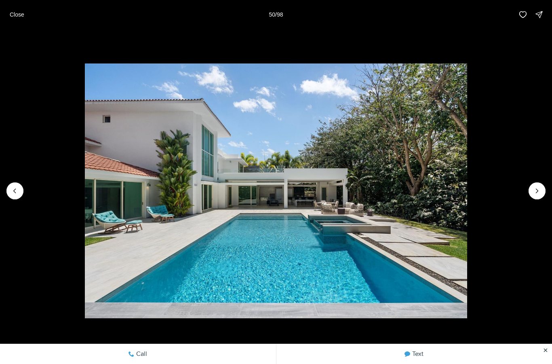
click at [544, 189] on button "Next slide" at bounding box center [537, 190] width 17 height 17
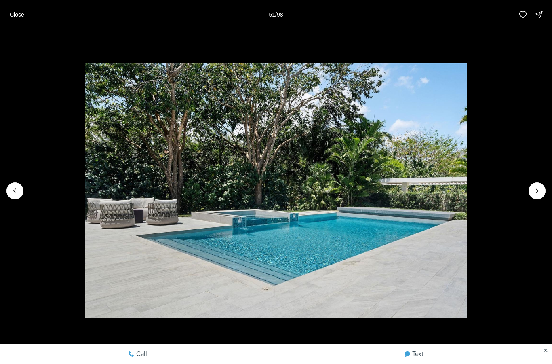
click at [541, 191] on icon "Next slide" at bounding box center [537, 191] width 8 height 8
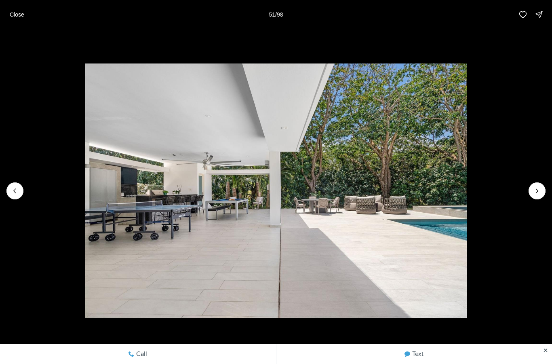
click at [541, 187] on button "Next slide" at bounding box center [537, 190] width 17 height 17
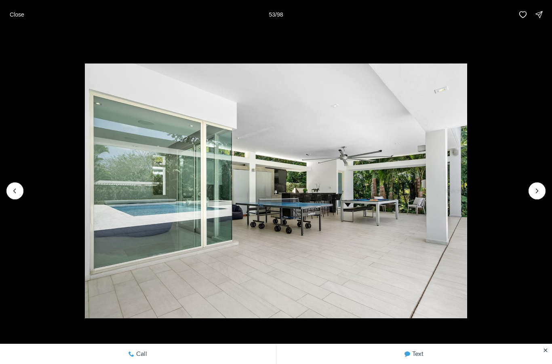
click at [541, 187] on icon "Next slide" at bounding box center [537, 191] width 8 height 8
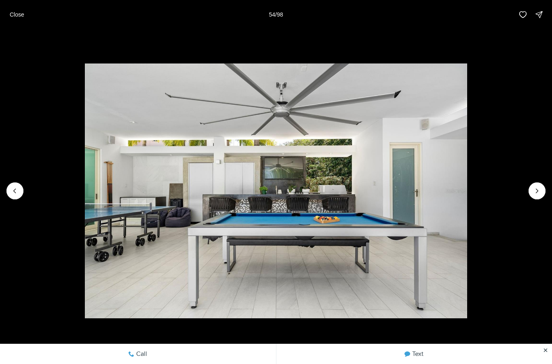
click at [467, 186] on img "54 of 98" at bounding box center [276, 190] width 382 height 255
click at [541, 190] on icon "Next slide" at bounding box center [537, 191] width 8 height 8
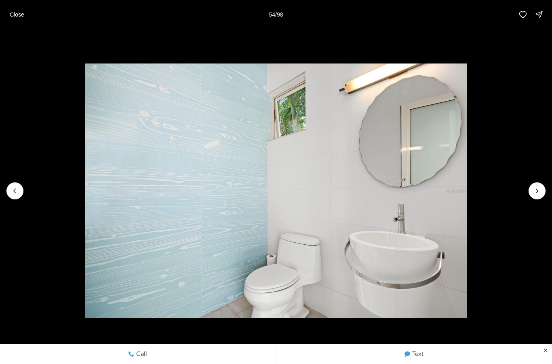
click at [542, 185] on button "Next slide" at bounding box center [537, 190] width 17 height 17
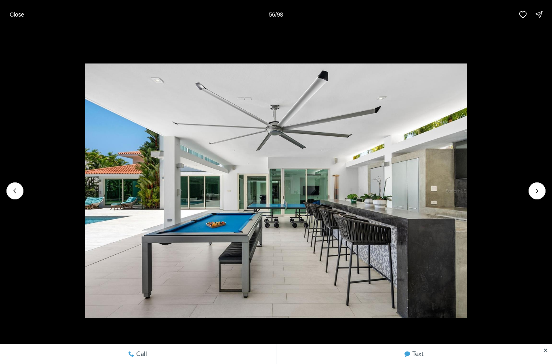
click at [541, 183] on button "Next slide" at bounding box center [537, 190] width 17 height 17
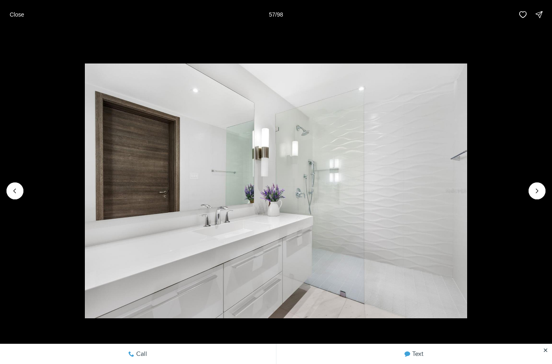
click at [541, 192] on icon "Next slide" at bounding box center [537, 191] width 8 height 8
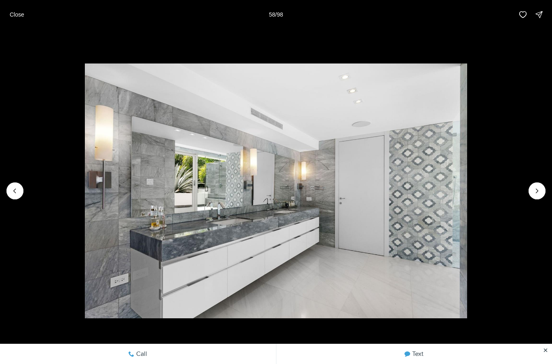
click at [541, 185] on button "Next slide" at bounding box center [537, 190] width 17 height 17
